Goal: Task Accomplishment & Management: Use online tool/utility

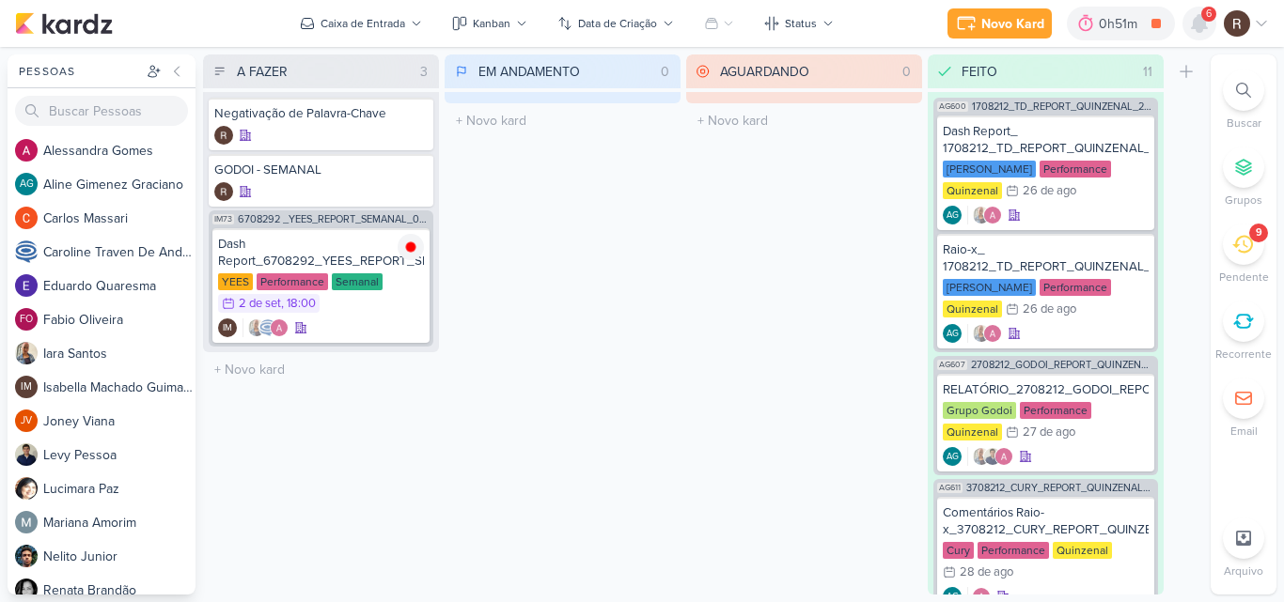
click at [1193, 30] on icon at bounding box center [1199, 23] width 23 height 23
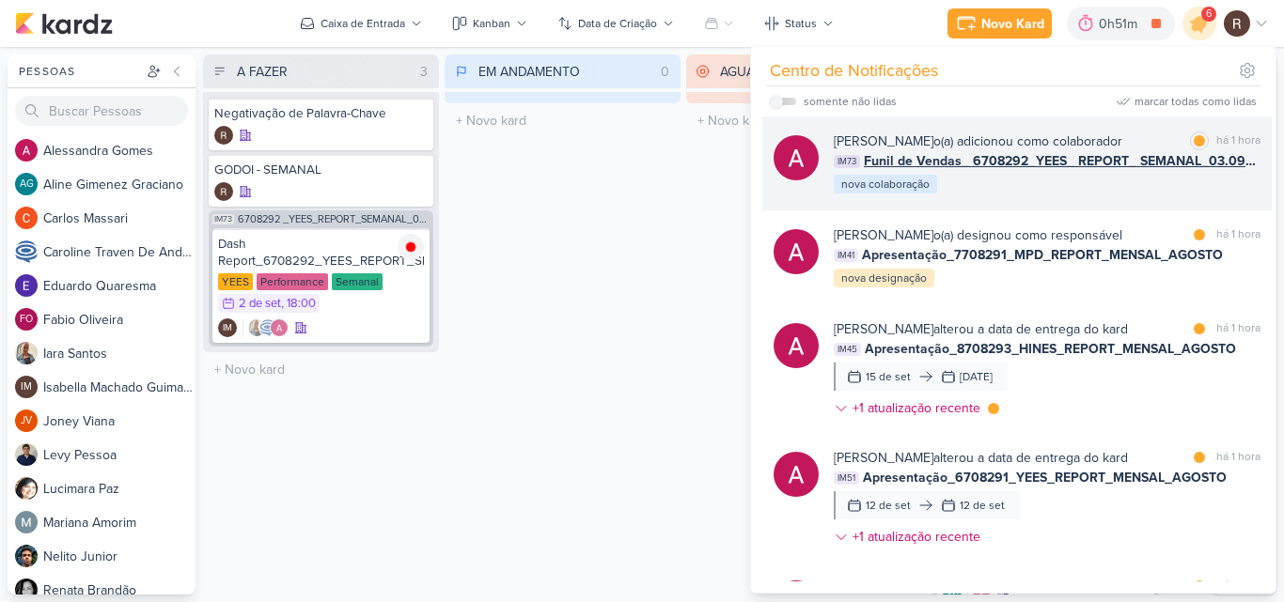
click at [1023, 195] on div "[PERSON_NAME] o(a) adicionou como colaborador marcar como lida há 1 hora IM73 F…" at bounding box center [1016, 164] width 509 height 94
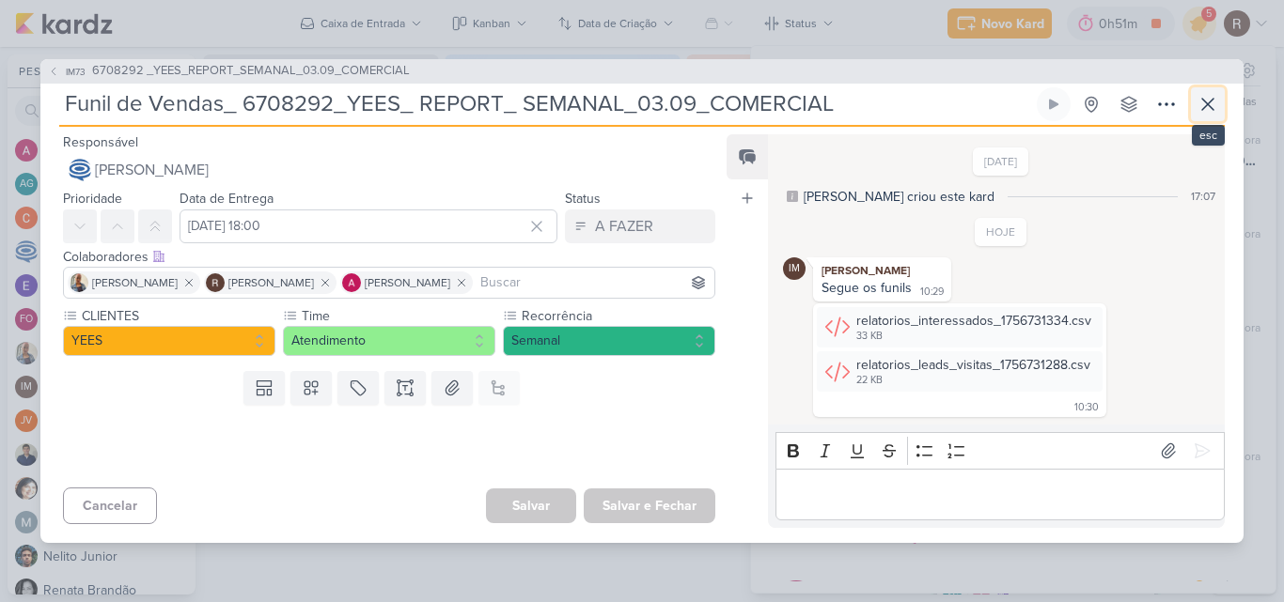
click at [1207, 103] on icon at bounding box center [1207, 104] width 11 height 11
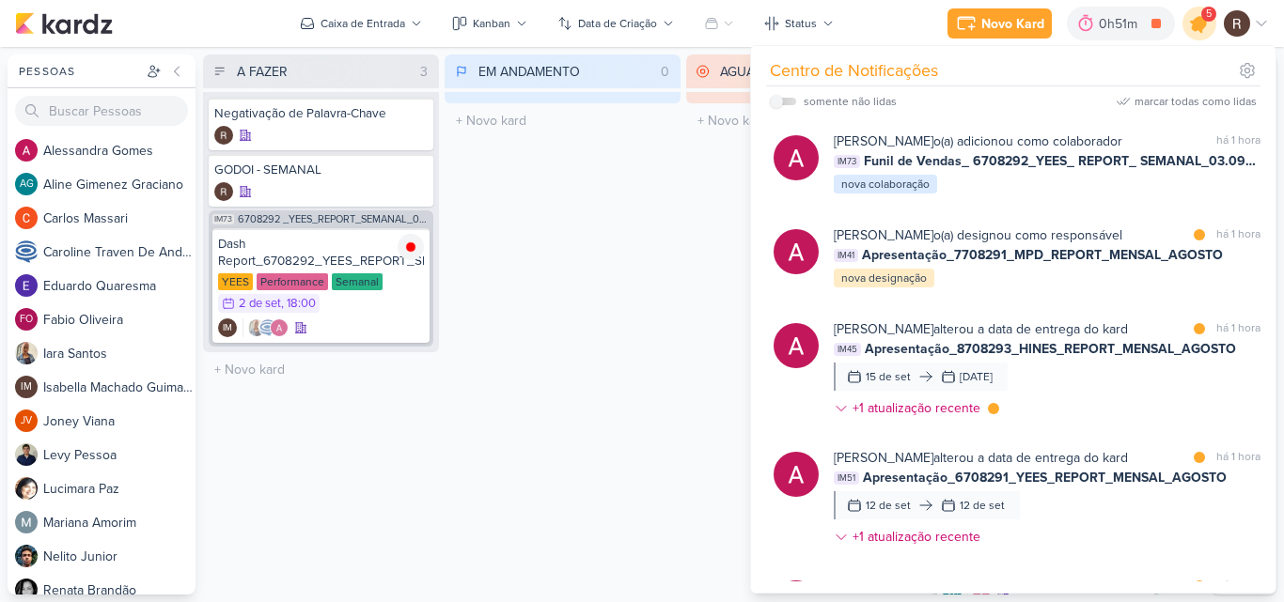
click at [1194, 31] on icon at bounding box center [1199, 23] width 23 height 23
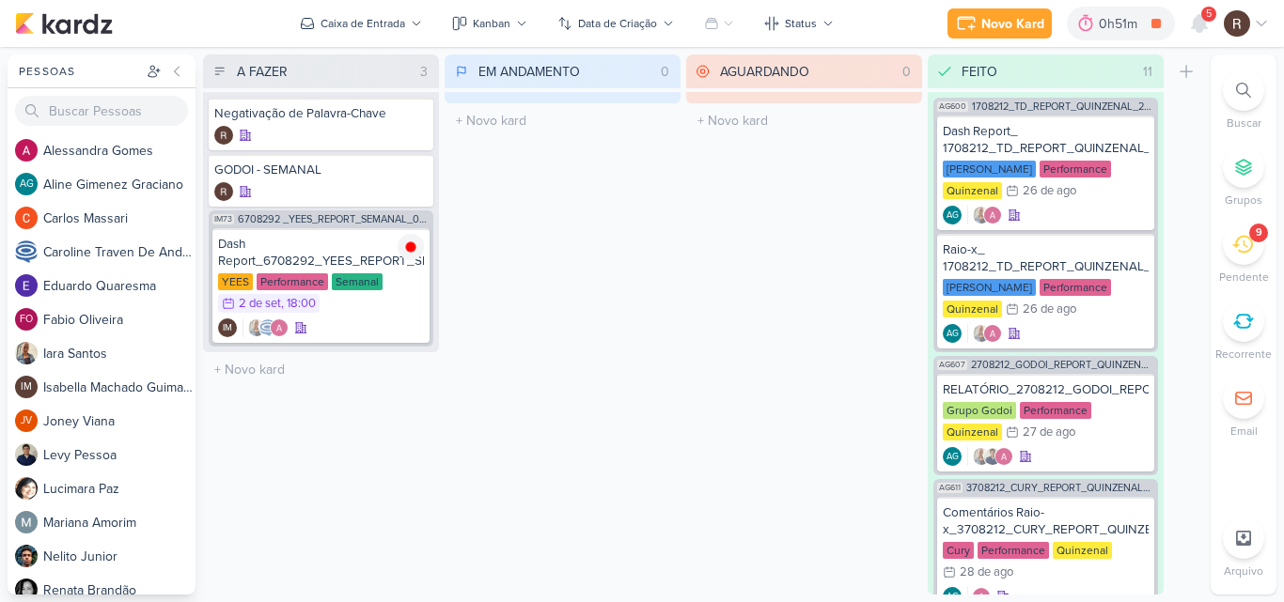
click at [1199, 42] on div "Novo Kard Ctrl + k 0h51m Dash Report_6708292_YEES_REPORT_SEMANAL_03.09_COMERCIA…" at bounding box center [642, 23] width 1254 height 47
click at [1199, 35] on div at bounding box center [1199, 24] width 34 height 34
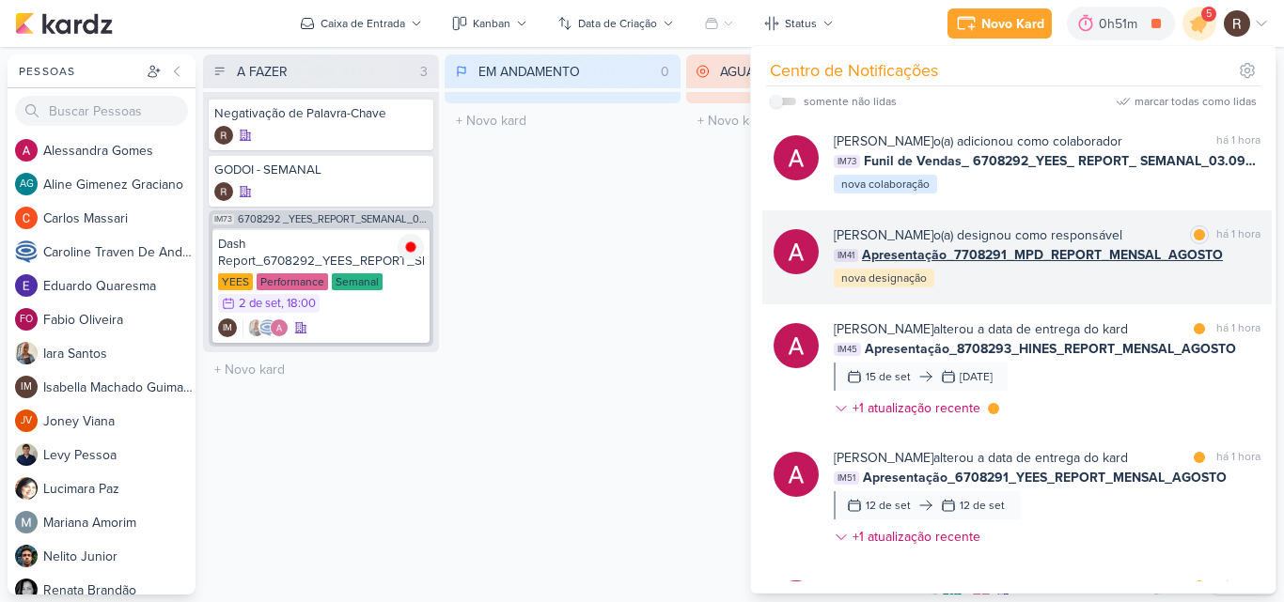
click at [1023, 266] on div "[PERSON_NAME] o(a) designou como responsável marcar como lida há 1 hora IM41 Ap…" at bounding box center [1047, 258] width 427 height 64
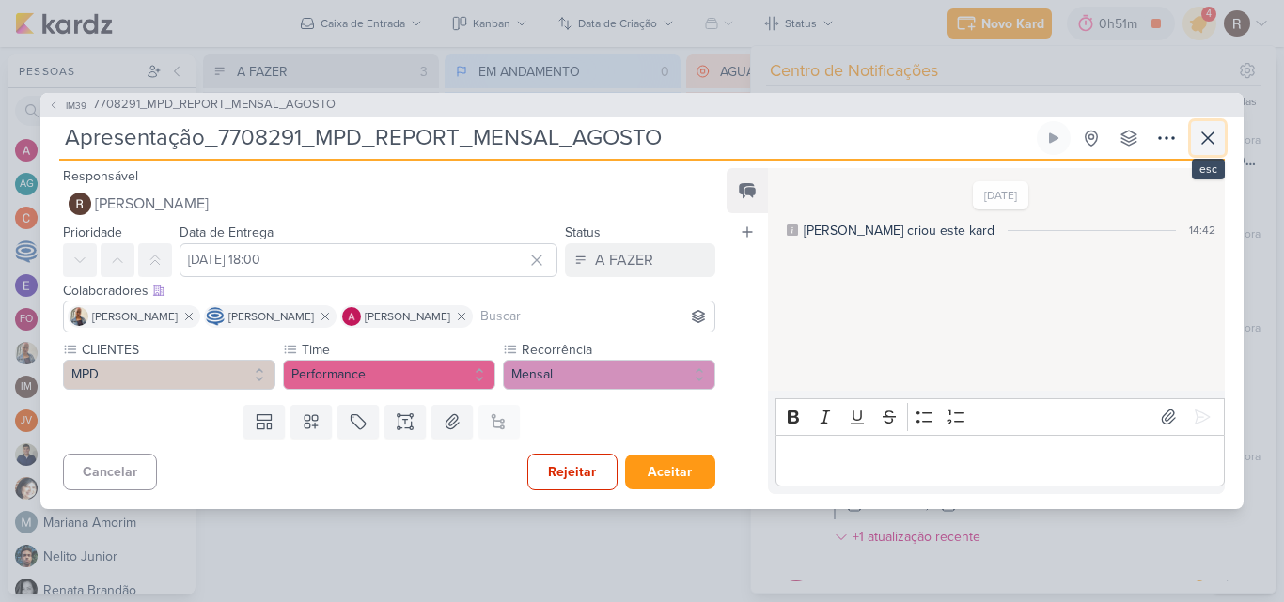
click at [1202, 145] on icon at bounding box center [1207, 138] width 23 height 23
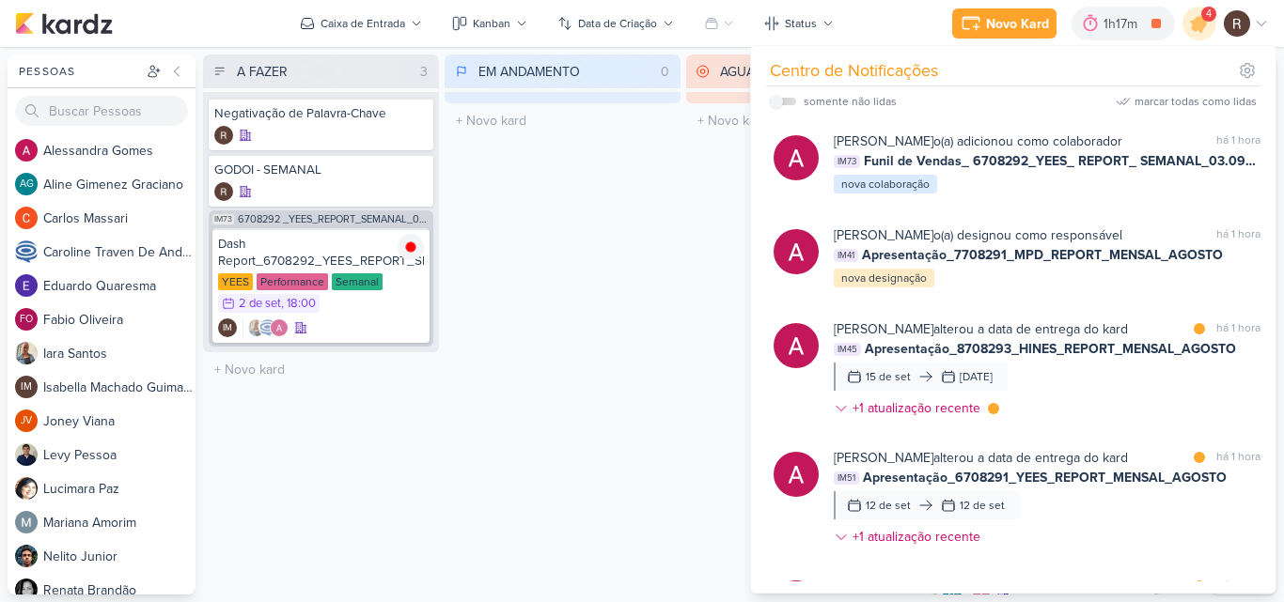
click at [457, 232] on div "EM ANDAMENTO 0 Mover Para Esquerda Mover Para Direita [GEOGRAPHIC_DATA] O títul…" at bounding box center [562, 325] width 236 height 540
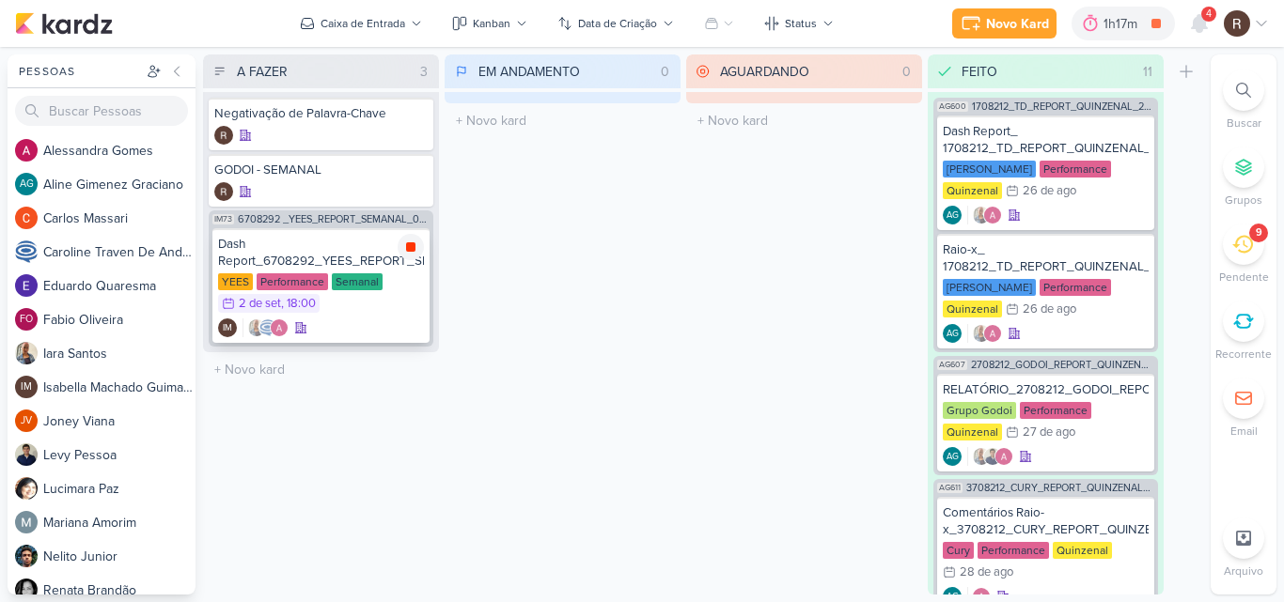
click at [411, 250] on icon at bounding box center [410, 246] width 9 height 9
